Goal: Information Seeking & Learning: Compare options

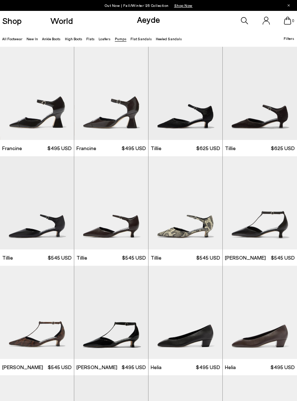
scroll to position [678, 0]
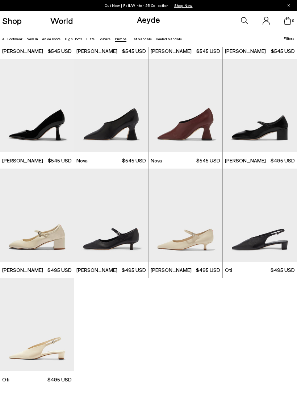
scroll to position [1675, 0]
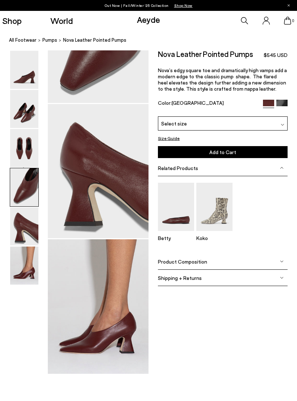
scroll to position [445, 0]
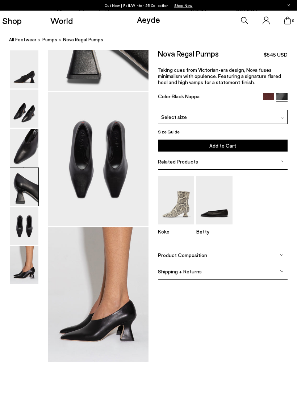
scroll to position [615, 0]
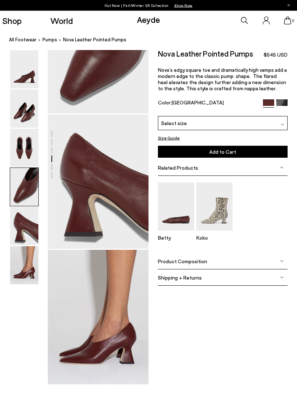
scroll to position [422, 0]
